Goal: Task Accomplishment & Management: Use online tool/utility

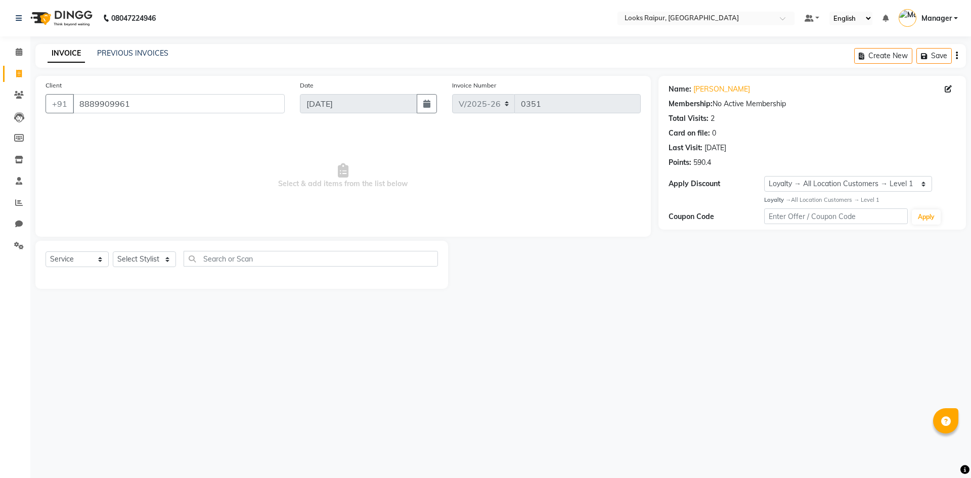
select select "8606"
select select "service"
select select "1: Object"
click at [107, 53] on link "PREVIOUS INVOICES" at bounding box center [132, 53] width 71 height 9
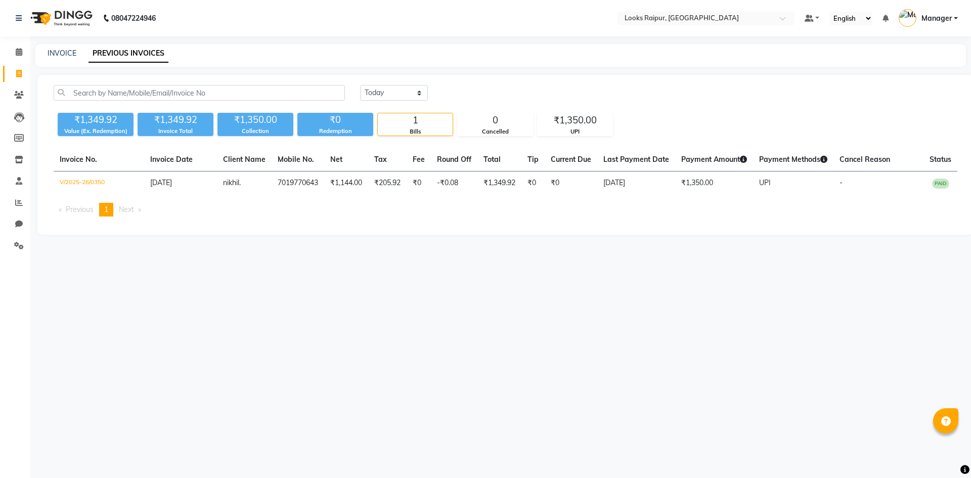
click at [72, 45] on div "INVOICE PREVIOUS INVOICES" at bounding box center [500, 55] width 931 height 23
click at [65, 49] on link "INVOICE" at bounding box center [62, 53] width 29 height 9
select select "service"
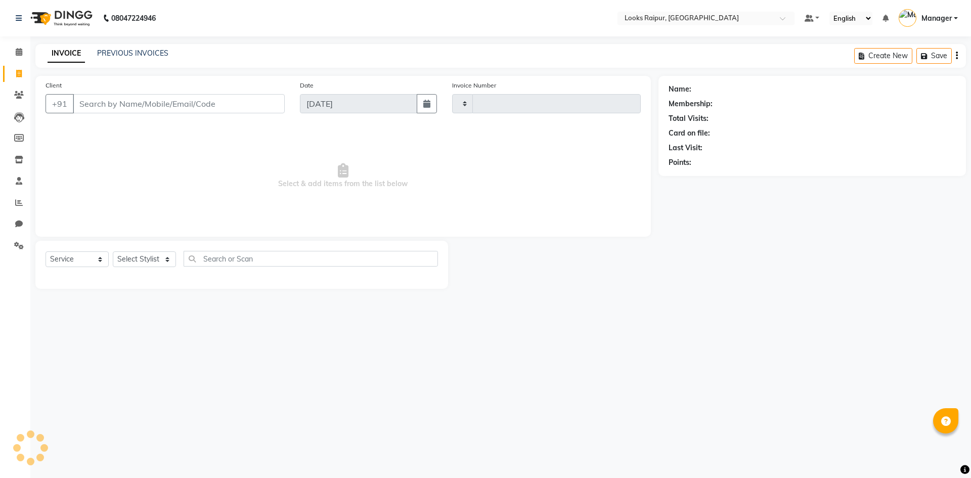
type input "0351"
select select "8606"
click at [18, 53] on icon at bounding box center [19, 52] width 7 height 8
